Goal: Transaction & Acquisition: Purchase product/service

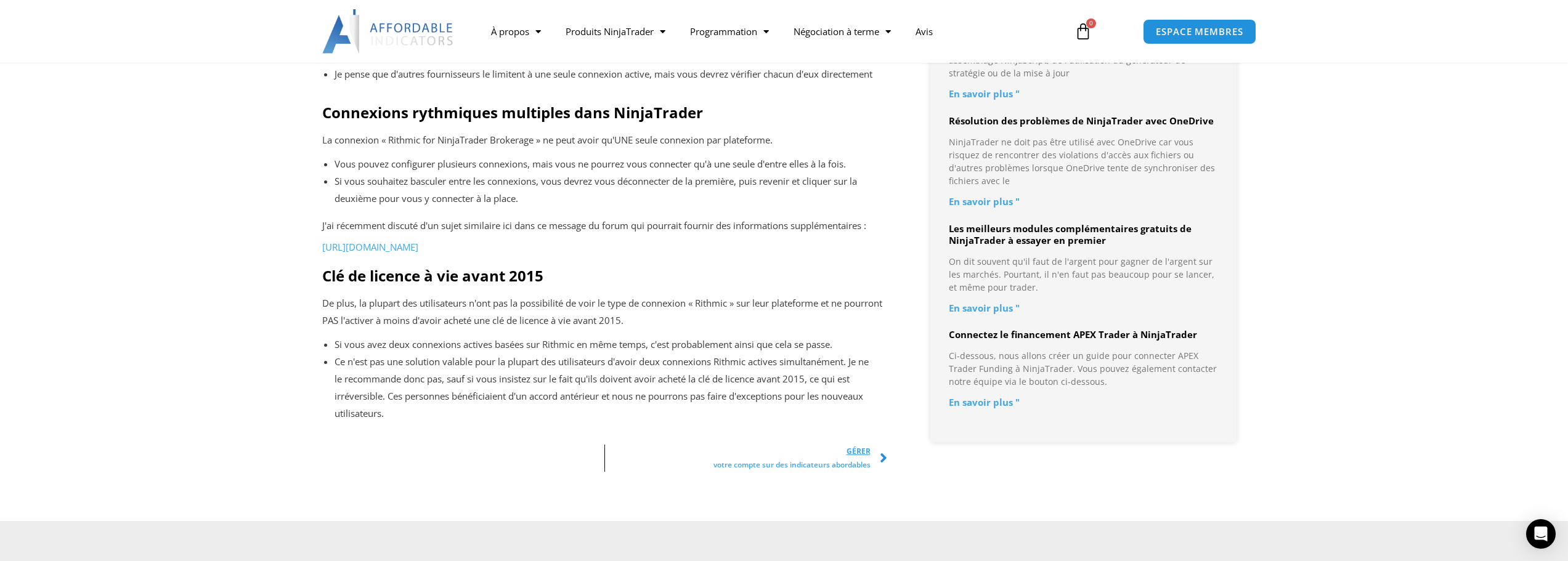
scroll to position [1355, 0]
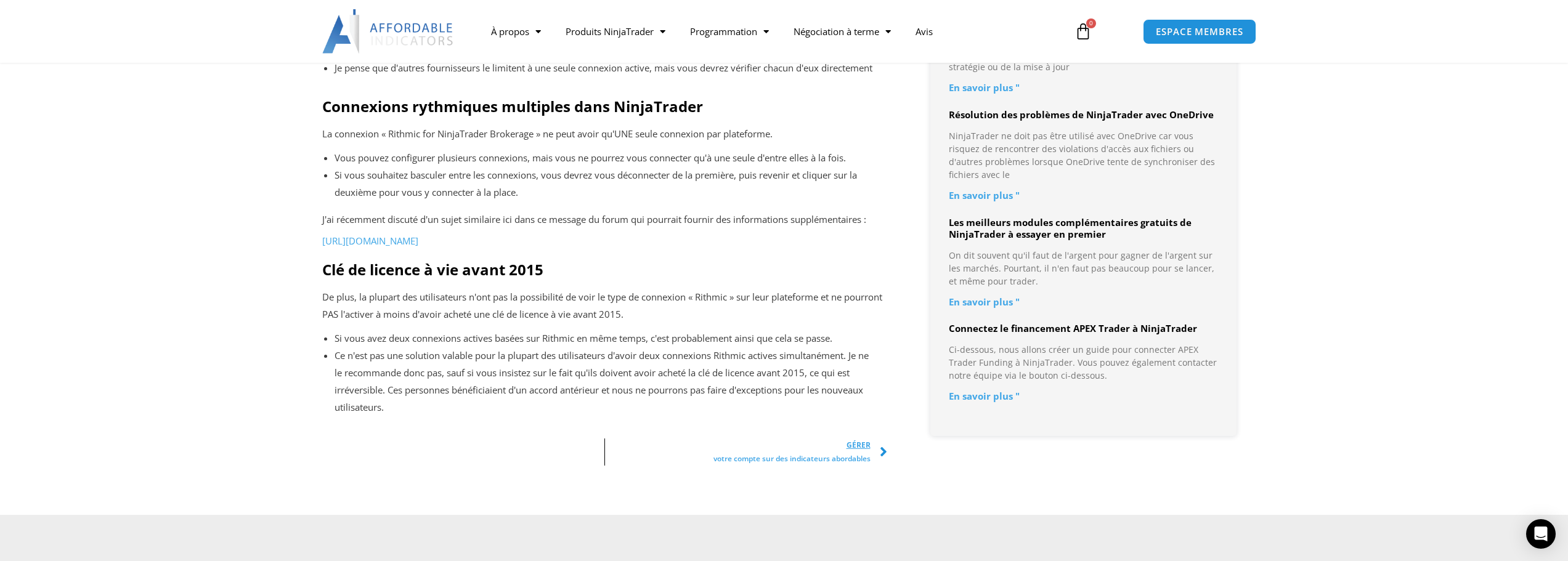
click at [418, 247] on font "https://forum.ninjatrader.com/forum/ninjatrader-8/platform-technical-support-aa…" at bounding box center [370, 241] width 96 height 12
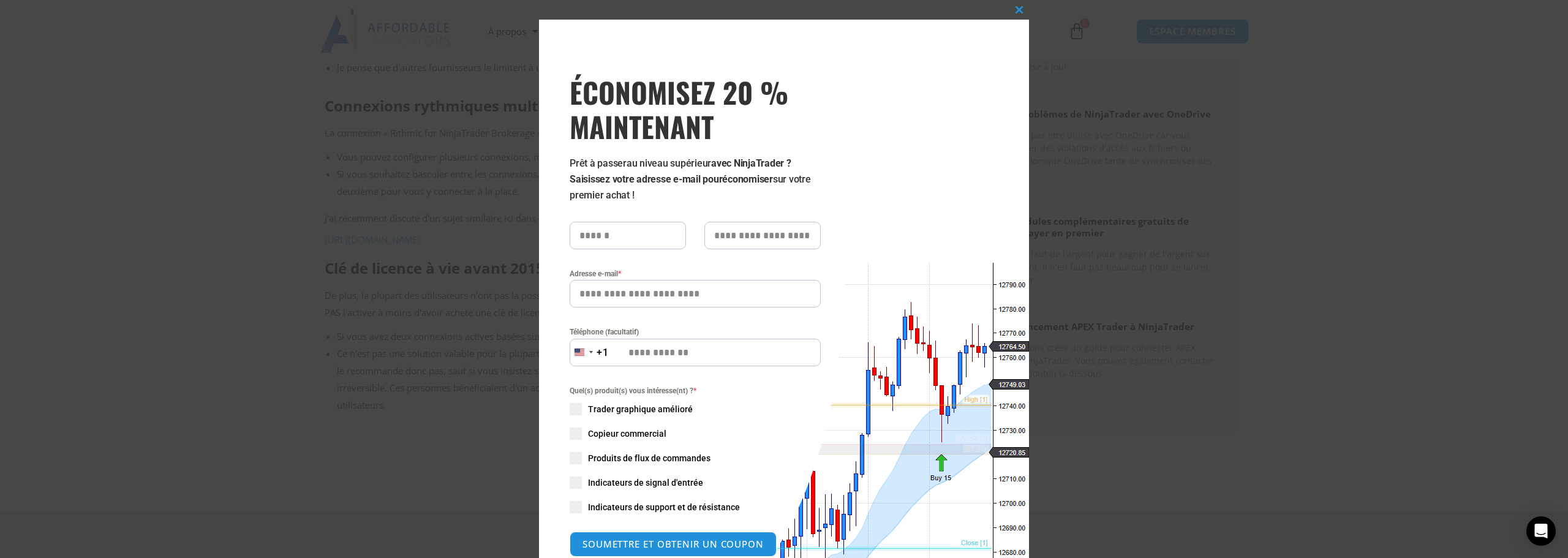
click at [1215, 103] on div "Fermer ce module ÉCONOMISEZ 20 % MAINTENANT Prêt à passer au niveau supérieur a…" at bounding box center [784, 279] width 1568 height 558
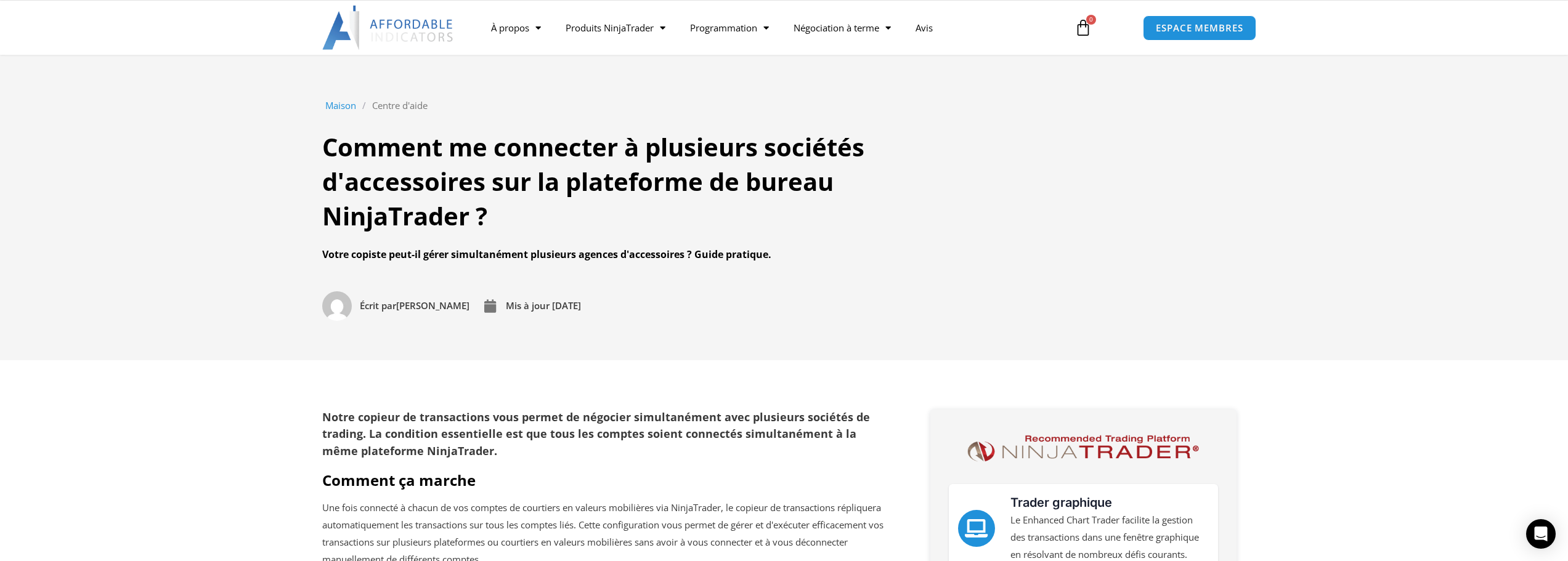
scroll to position [0, 0]
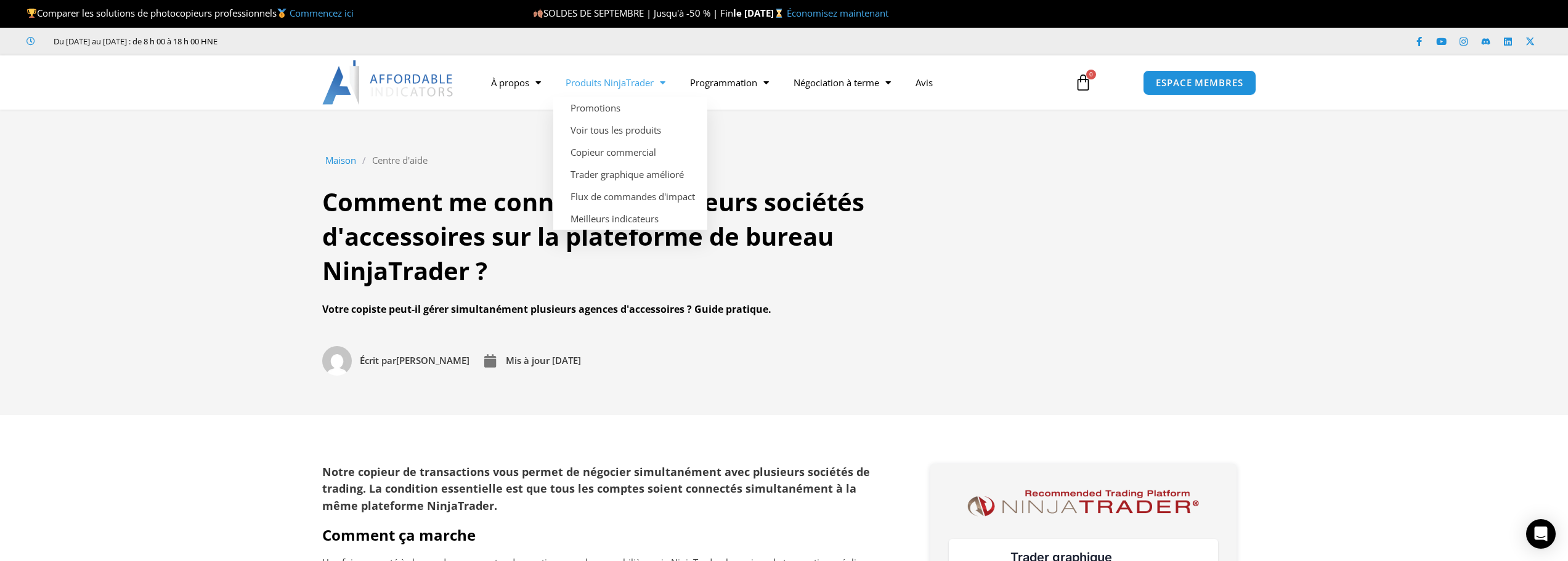
click at [651, 85] on font "Produits NinjaTrader" at bounding box center [610, 82] width 88 height 12
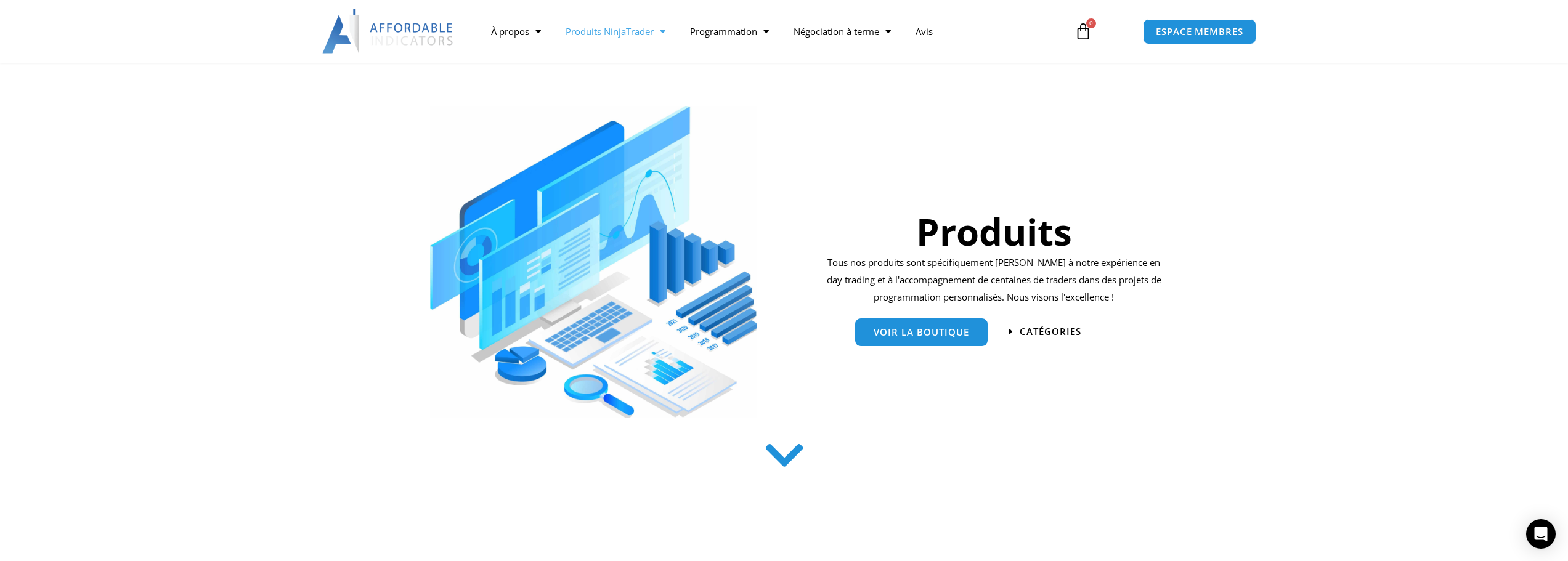
scroll to position [246, 0]
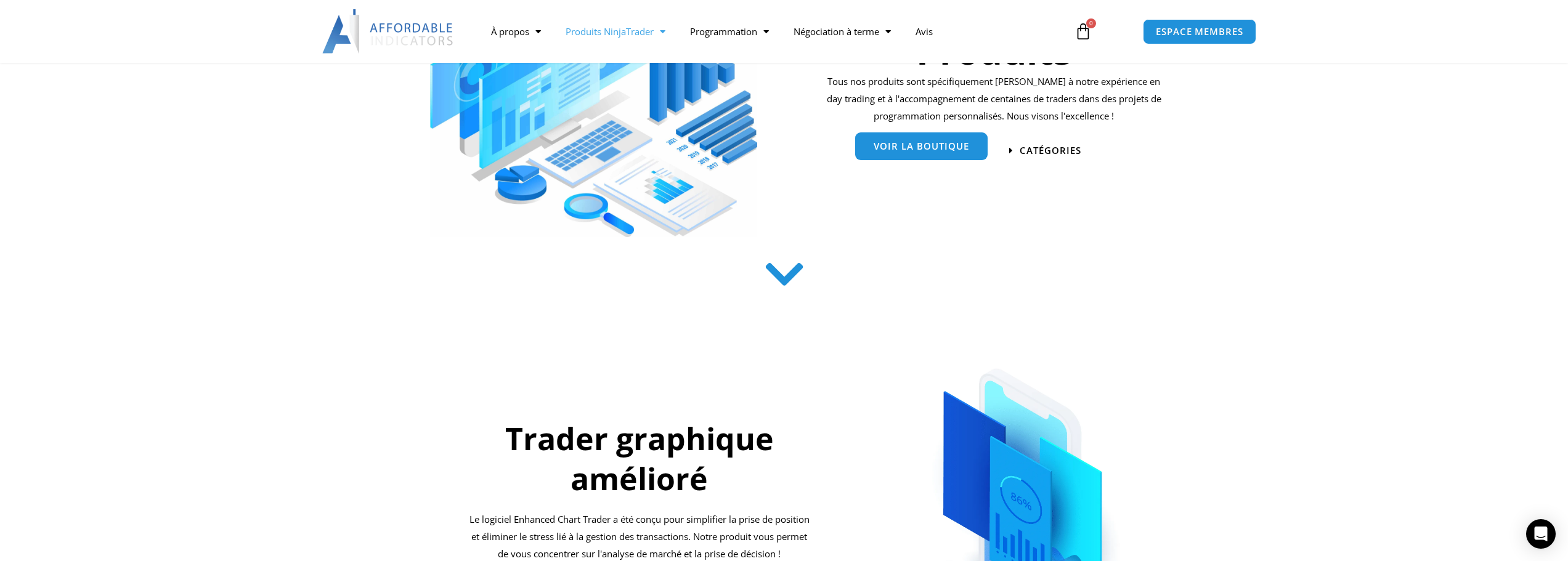
click at [915, 157] on link "Voir la boutique" at bounding box center [921, 147] width 132 height 28
